Goal: Check status: Check status

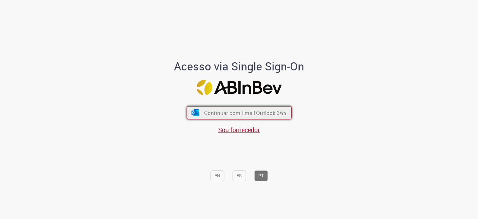
click at [237, 109] on span "Continuar com Email Outlook 365" at bounding box center [245, 112] width 82 height 7
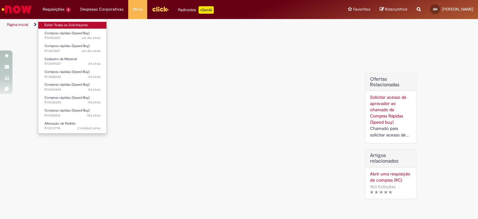
click at [50, 22] on link "Exibir Todas as Solicitações" at bounding box center [72, 25] width 69 height 7
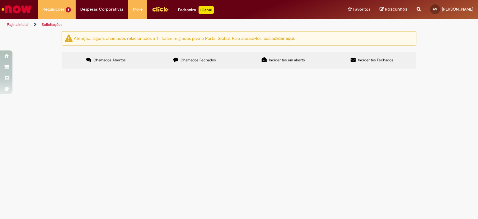
click at [0, 0] on span "R13453651" at bounding box center [0, 0] width 0 height 0
click at [0, 0] on span "Compras rápidas (Speed Buy)" at bounding box center [0, 0] width 0 height 0
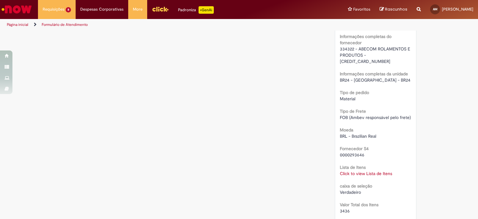
scroll to position [565, 0]
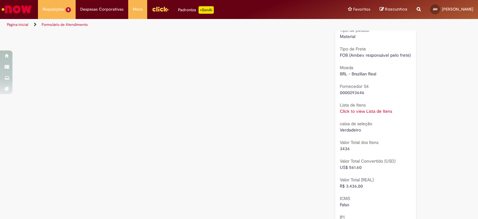
click at [371, 108] on link "Click to view Lista de Itens" at bounding box center [366, 111] width 52 height 6
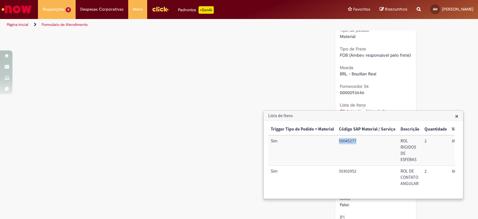
drag, startPoint x: 358, startPoint y: 139, endPoint x: 339, endPoint y: 141, distance: 18.9
click at [339, 141] on td "50045277" at bounding box center [368, 150] width 62 height 30
copy td "50045277"
click at [357, 171] on td "50302952" at bounding box center [368, 178] width 62 height 24
drag, startPoint x: 356, startPoint y: 171, endPoint x: 340, endPoint y: 170, distance: 16.8
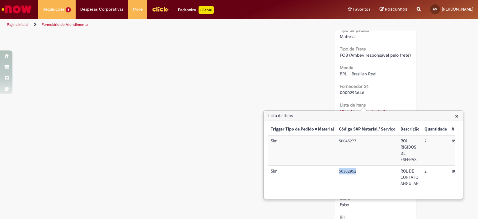
click at [340, 170] on td "50302952" at bounding box center [368, 178] width 62 height 24
copy td "50302952"
click at [456, 115] on span "×" at bounding box center [456, 116] width 3 height 8
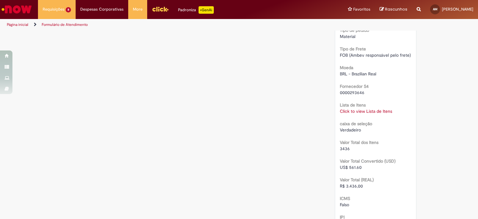
click at [363, 108] on link "Click to view Lista de Itens" at bounding box center [366, 111] width 52 height 6
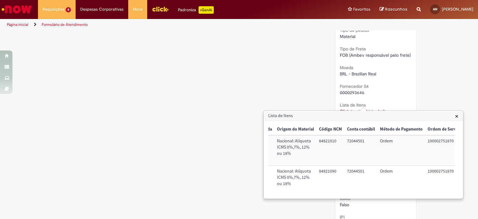
scroll to position [0, 253]
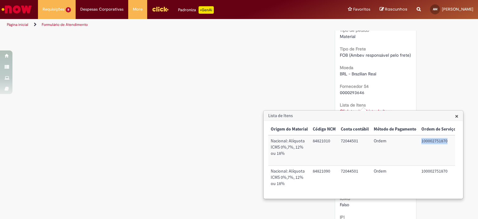
drag, startPoint x: 445, startPoint y: 140, endPoint x: 416, endPoint y: 142, distance: 28.4
click at [419, 142] on td "100002751870" at bounding box center [439, 150] width 40 height 30
copy td "100002751870"
